Goal: Task Accomplishment & Management: Complete application form

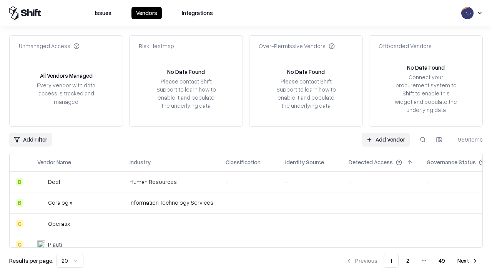
click at [386, 139] on link "Add Vendor" at bounding box center [386, 140] width 48 height 14
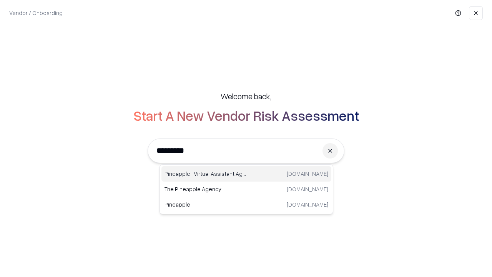
click at [247, 174] on div "Pineapple | Virtual Assistant Agency [DOMAIN_NAME]" at bounding box center [247, 173] width 170 height 15
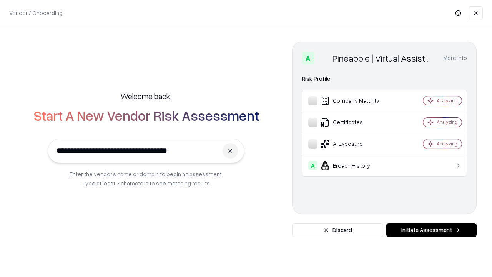
type input "**********"
click at [431, 230] on button "Initiate Assessment" at bounding box center [431, 230] width 90 height 14
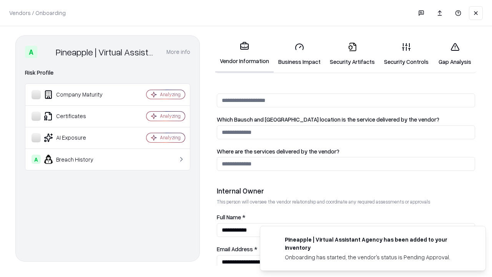
scroll to position [398, 0]
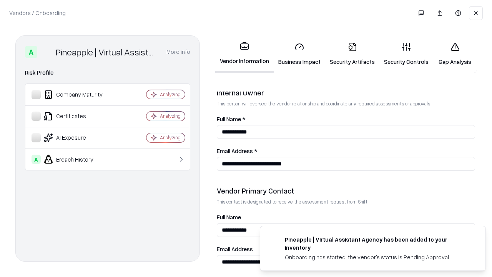
click at [352, 54] on link "Security Artifacts" at bounding box center [352, 54] width 54 height 36
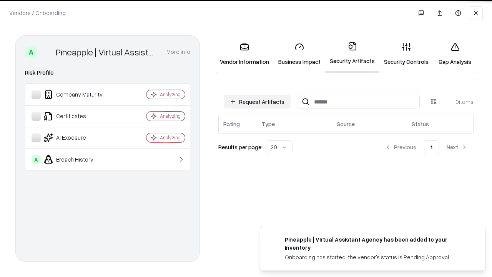
click at [257, 101] on button "Request Artifacts" at bounding box center [257, 102] width 67 height 14
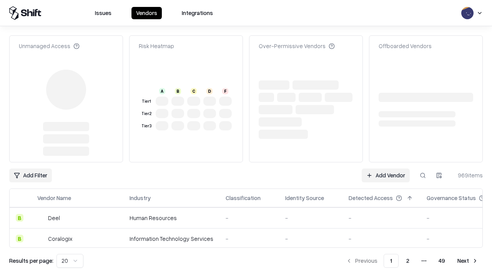
click at [386, 168] on link "Add Vendor" at bounding box center [386, 175] width 48 height 14
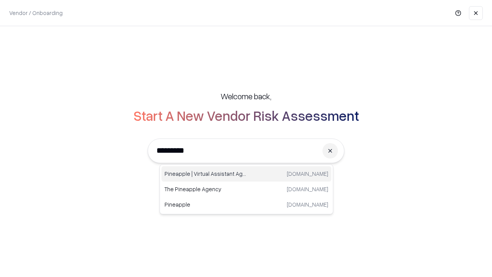
click at [247, 174] on div "Pineapple | Virtual Assistant Agency [DOMAIN_NAME]" at bounding box center [247, 173] width 170 height 15
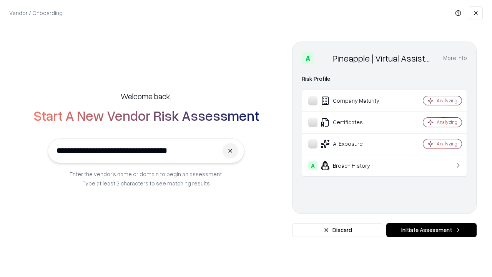
type input "**********"
click at [431, 230] on button "Initiate Assessment" at bounding box center [431, 230] width 90 height 14
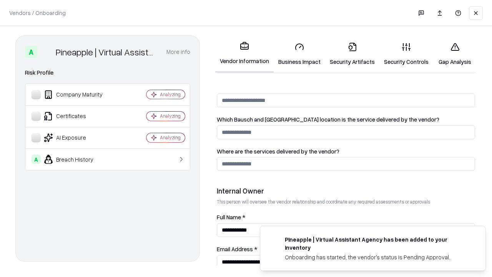
scroll to position [398, 0]
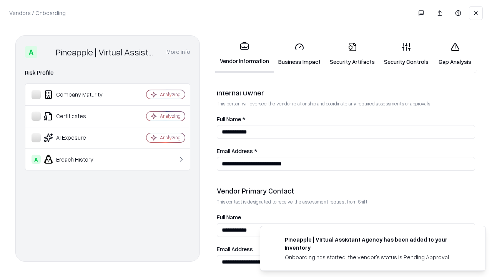
click at [455, 54] on link "Gap Analysis" at bounding box center [454, 54] width 43 height 36
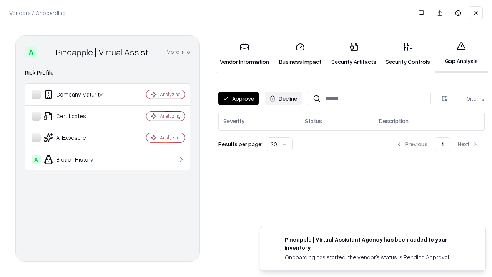
click at [238, 98] on button "Approve" at bounding box center [238, 99] width 40 height 14
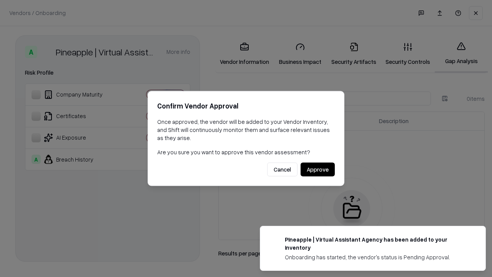
click at [318, 169] on button "Approve" at bounding box center [318, 170] width 34 height 14
